Goal: Find specific page/section: Find specific page/section

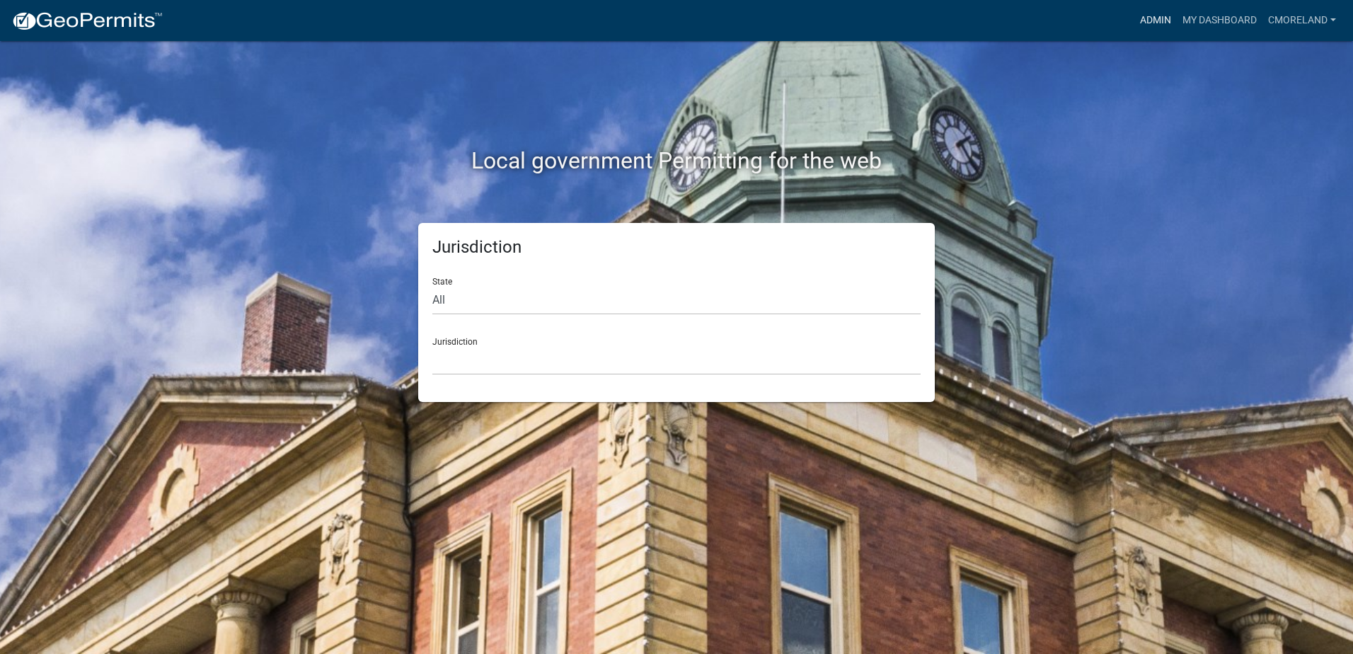
click at [1150, 18] on link "Admin" at bounding box center [1156, 20] width 42 height 27
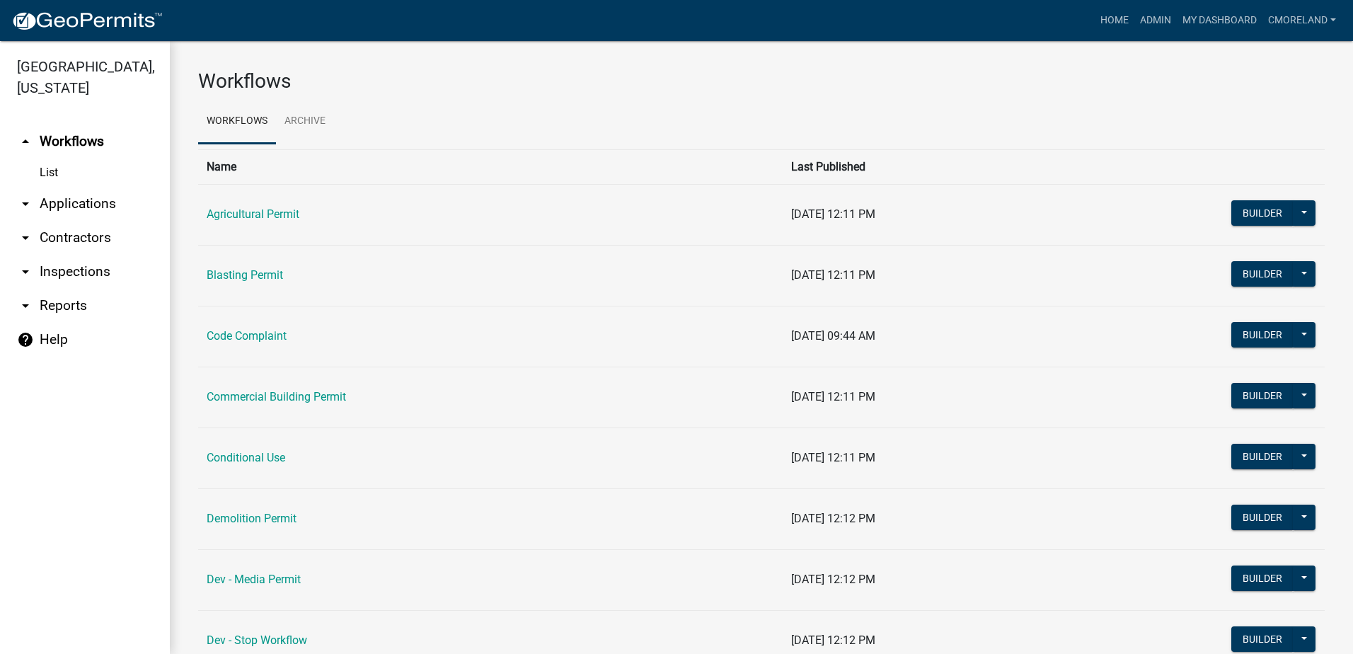
click at [93, 273] on link "arrow_drop_down Inspections" at bounding box center [85, 272] width 170 height 34
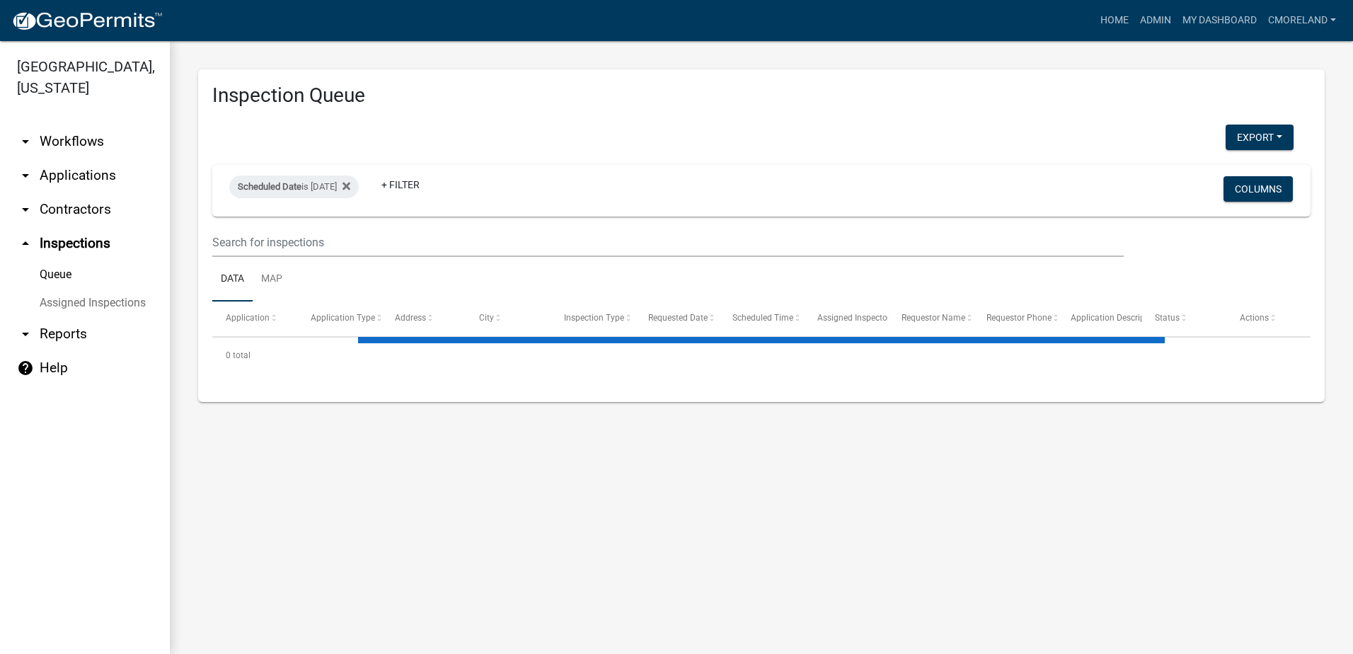
select select "2: 50"
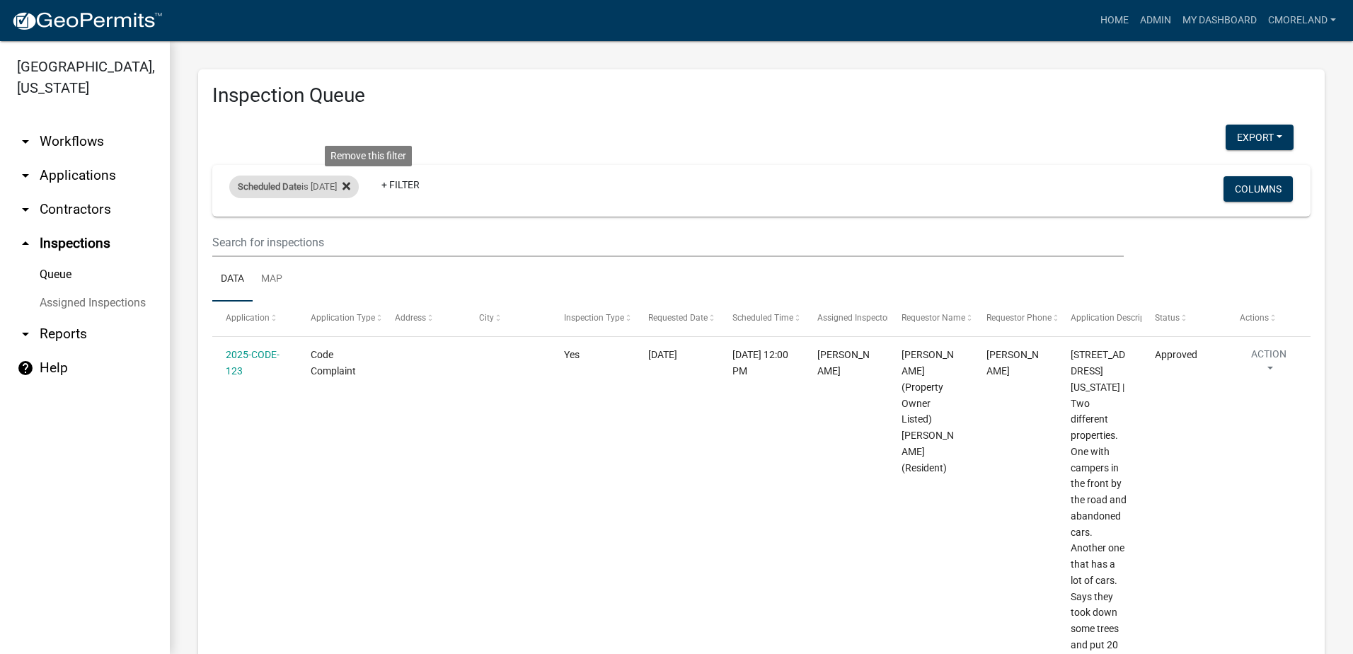
click at [350, 183] on icon at bounding box center [347, 186] width 8 height 11
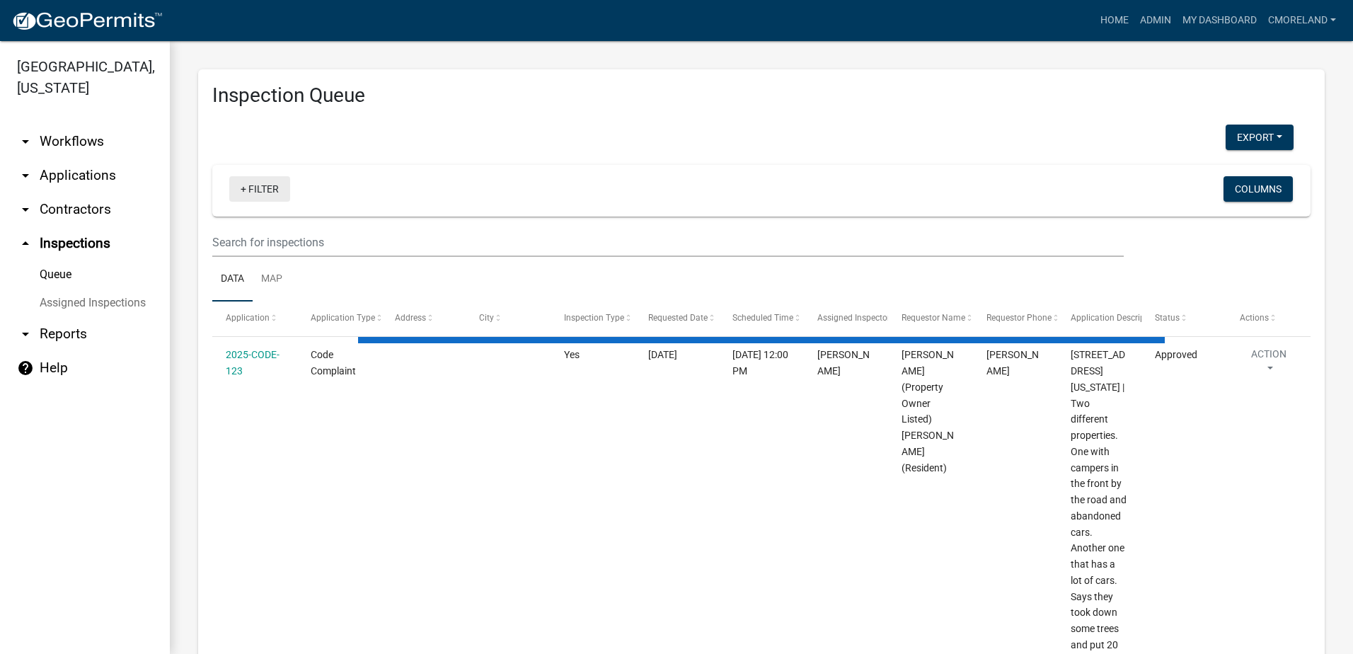
click at [271, 187] on link "+ Filter" at bounding box center [259, 188] width 61 height 25
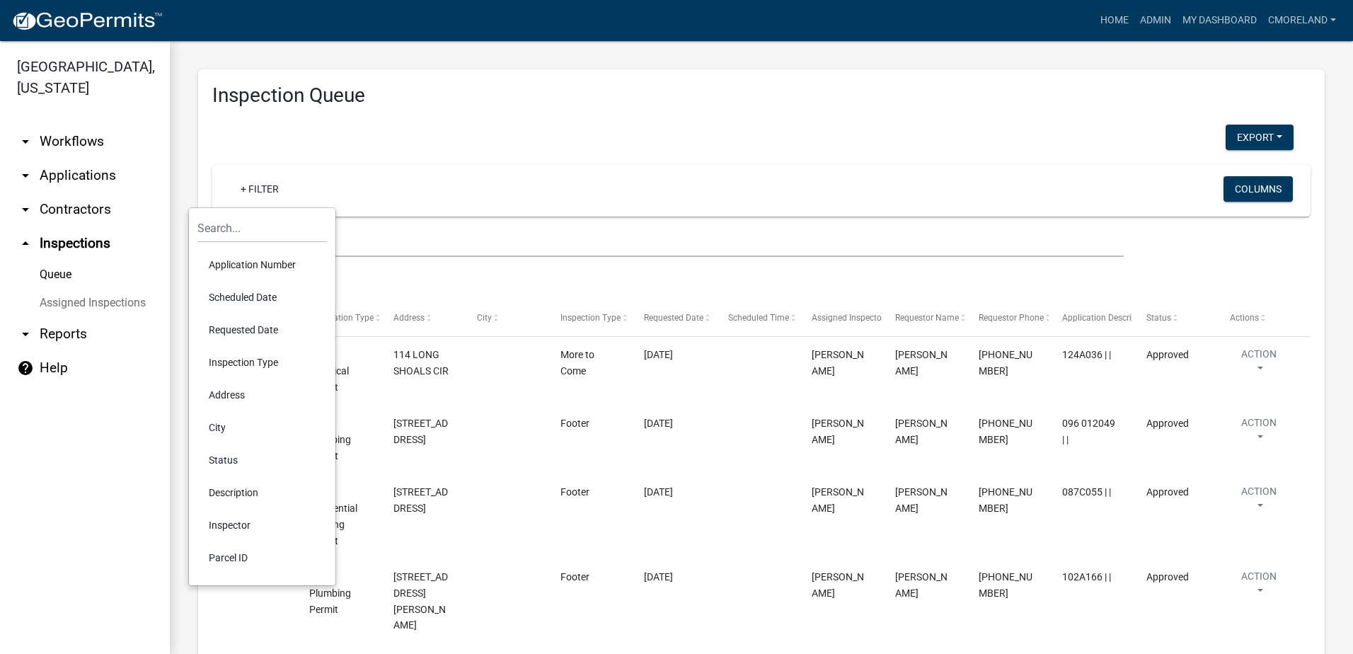
click at [245, 295] on li "Scheduled Date" at bounding box center [263, 297] width 130 height 33
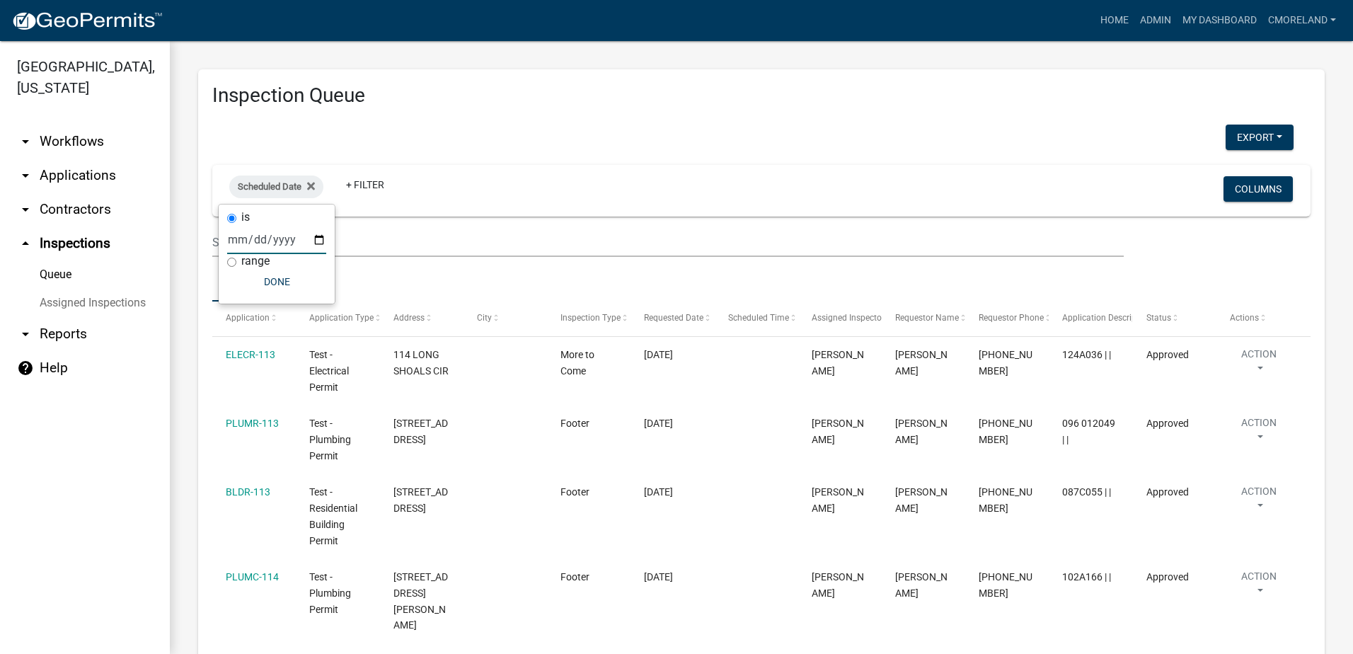
click at [318, 236] on input "date" at bounding box center [276, 239] width 99 height 29
type input "[DATE]"
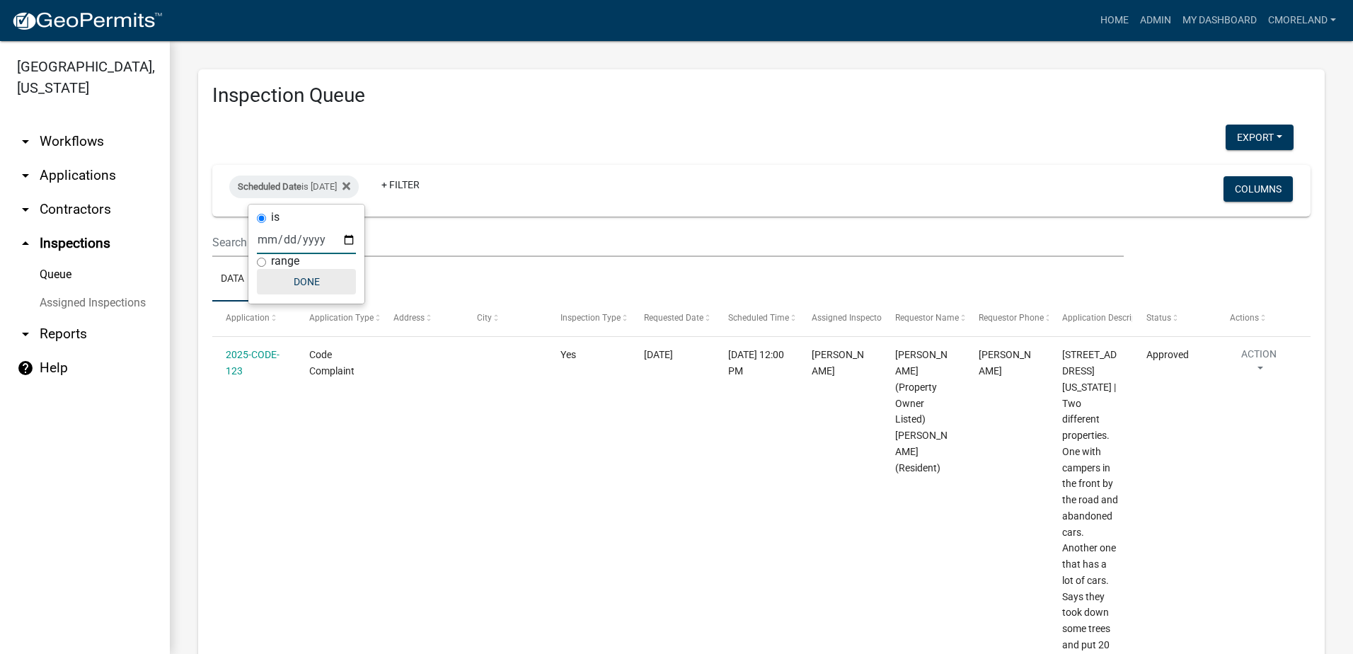
click at [308, 277] on button "Done" at bounding box center [306, 281] width 99 height 25
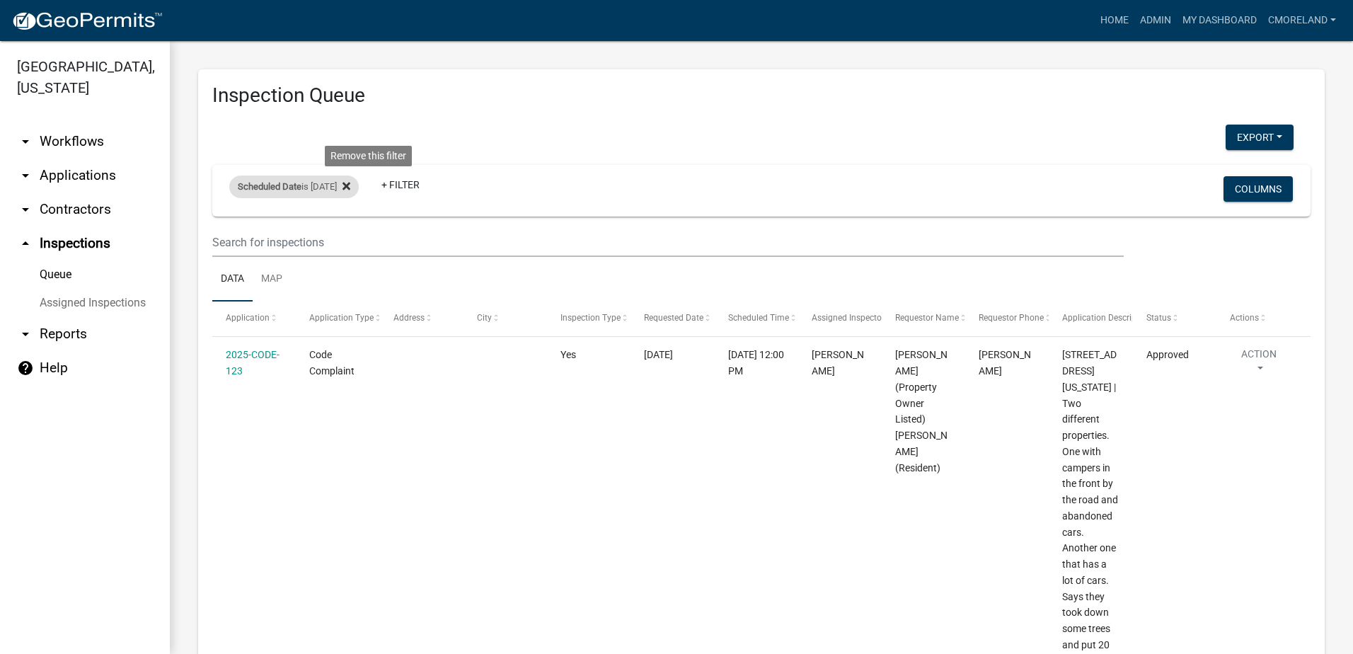
click at [350, 185] on icon at bounding box center [347, 186] width 8 height 8
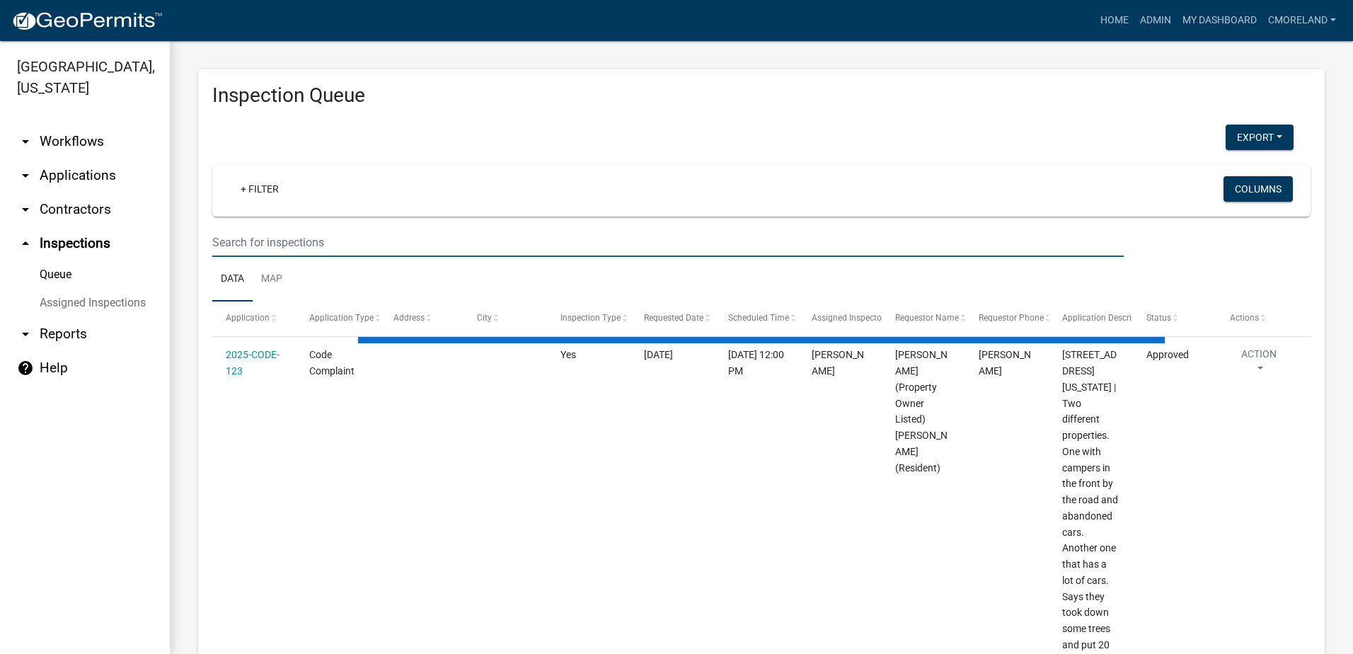
click at [338, 233] on input "text" at bounding box center [668, 242] width 912 height 29
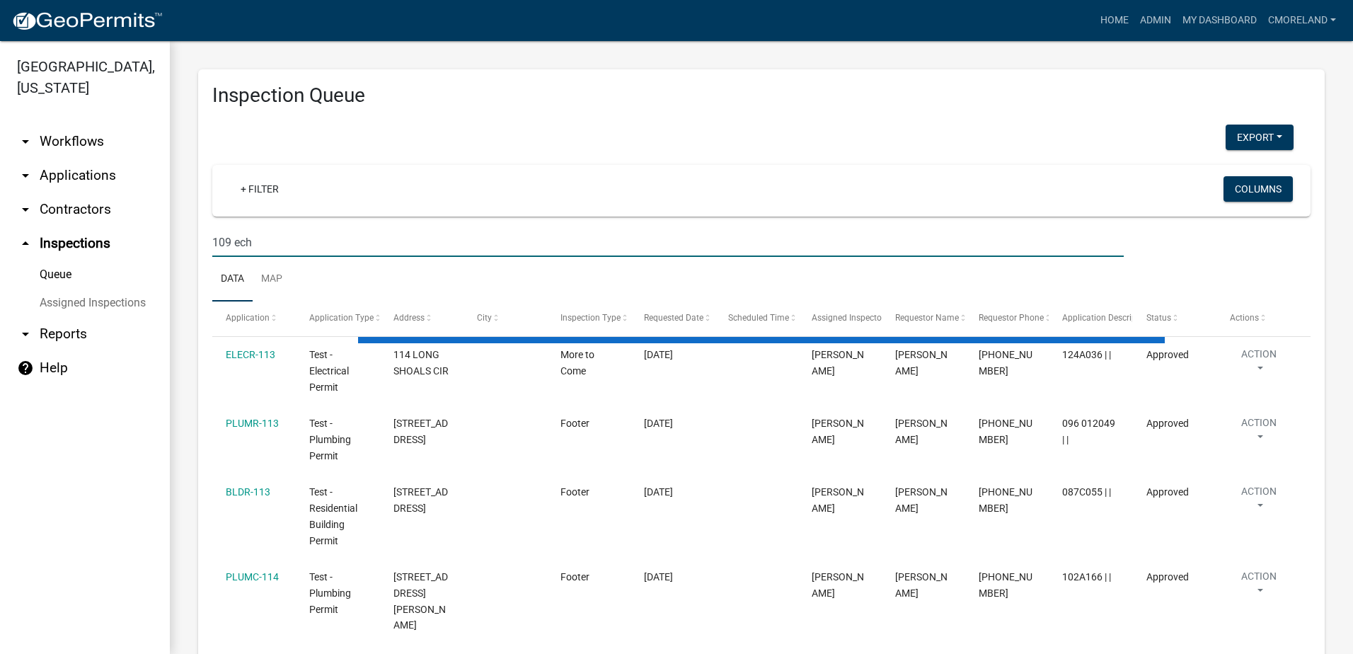
type input "109 echo"
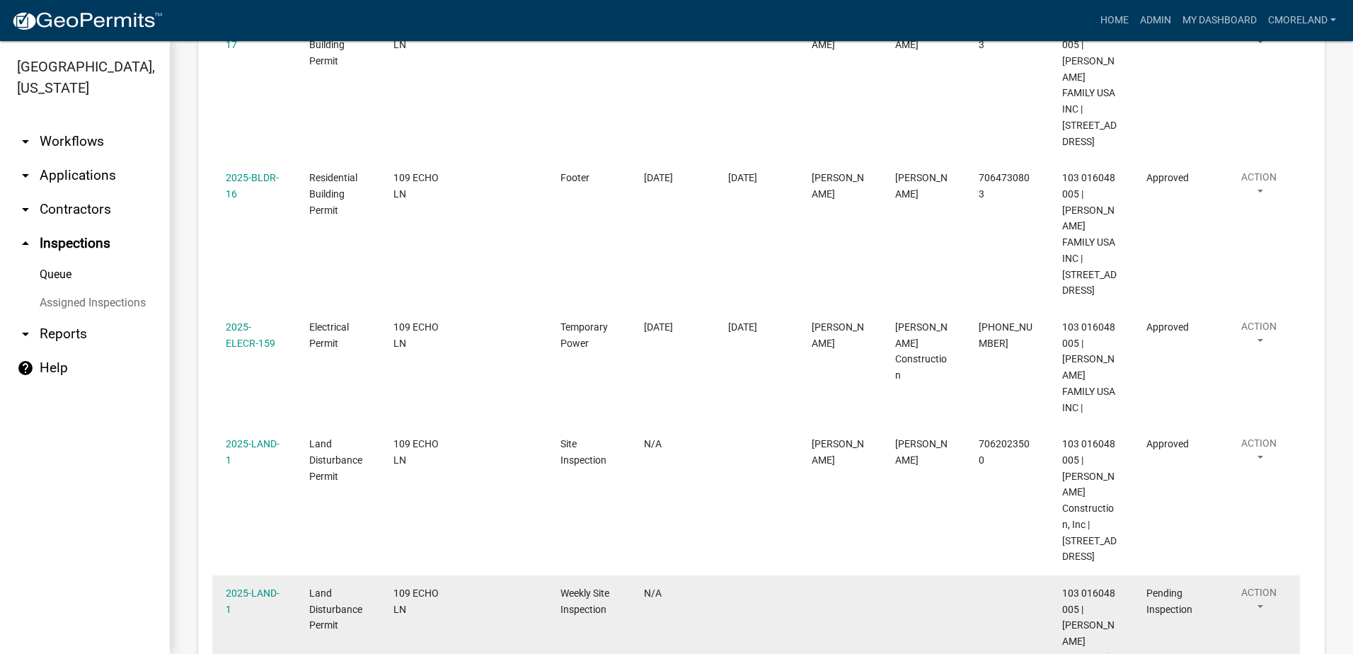
scroll to position [708, 0]
